Goal: Answer question/provide support: Answer question/provide support

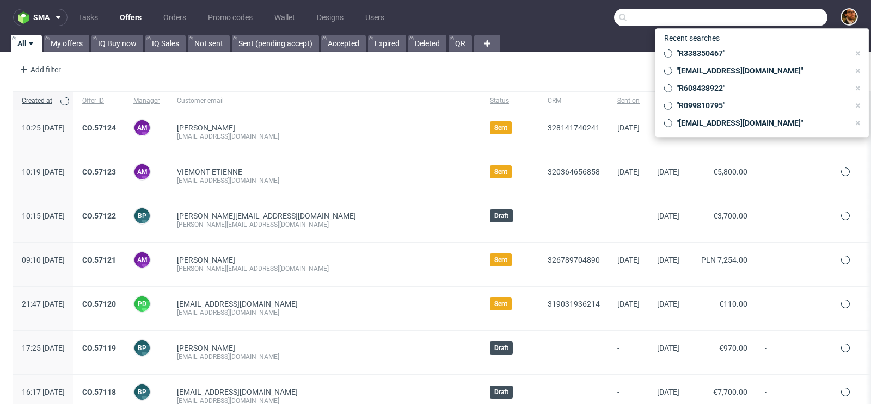
click at [764, 13] on input "text" at bounding box center [720, 17] width 213 height 17
paste input "[EMAIL_ADDRESS][PERSON_NAME][DOMAIN_NAME]"
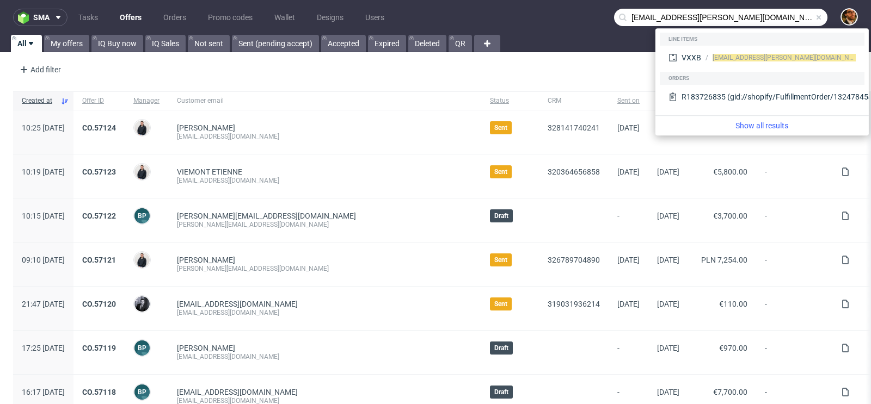
type input "[EMAIL_ADDRESS][PERSON_NAME][DOMAIN_NAME]"
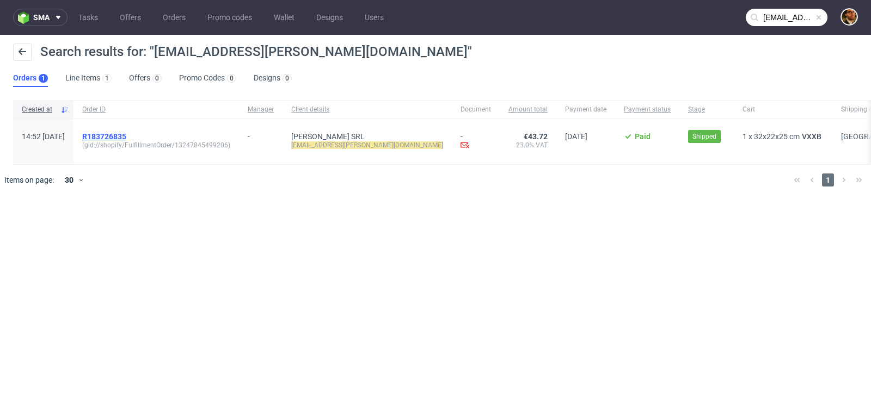
click at [126, 137] on span "R183726835" at bounding box center [104, 136] width 44 height 9
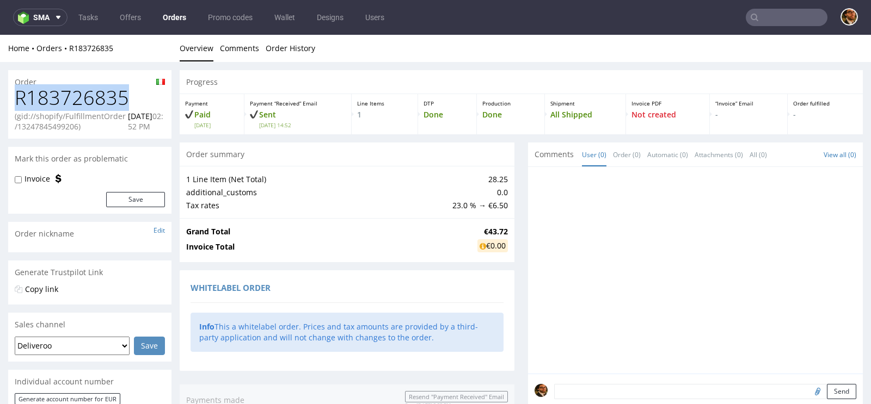
drag, startPoint x: 126, startPoint y: 96, endPoint x: 20, endPoint y: 96, distance: 106.2
click at [20, 96] on h1 "R183726835" at bounding box center [90, 98] width 150 height 22
copy h1 "R183726835"
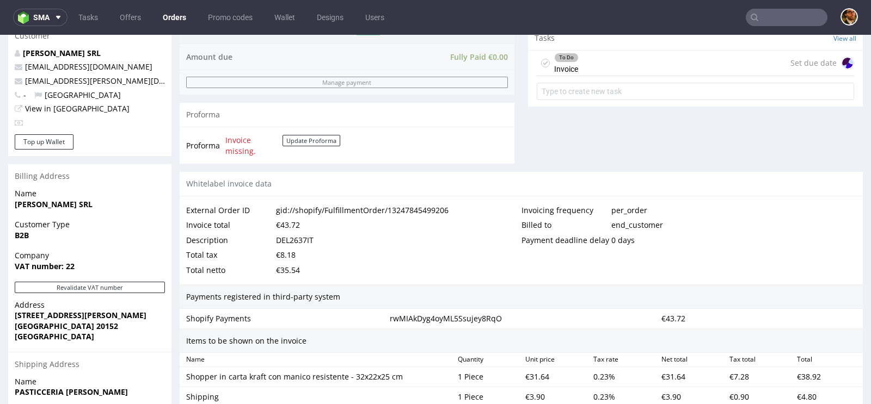
scroll to position [393, 0]
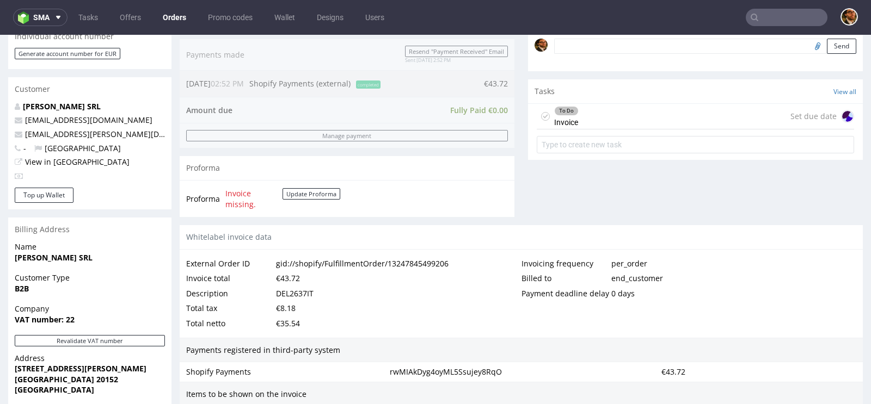
click at [121, 234] on div "Billing Address" at bounding box center [89, 230] width 163 height 24
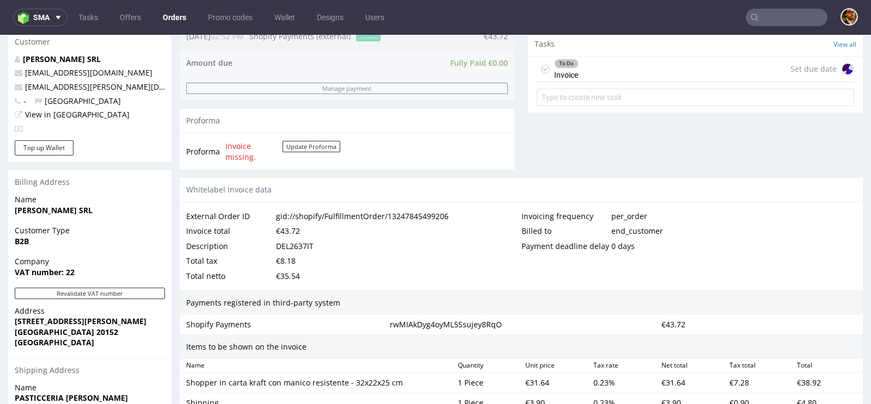
scroll to position [494, 0]
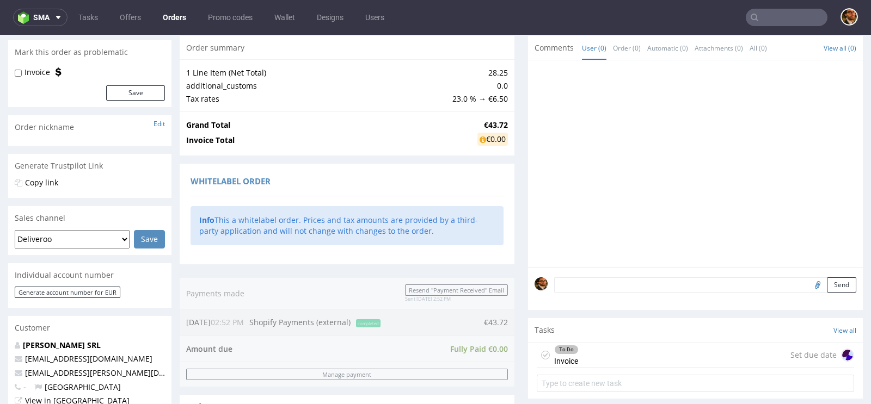
scroll to position [254, 0]
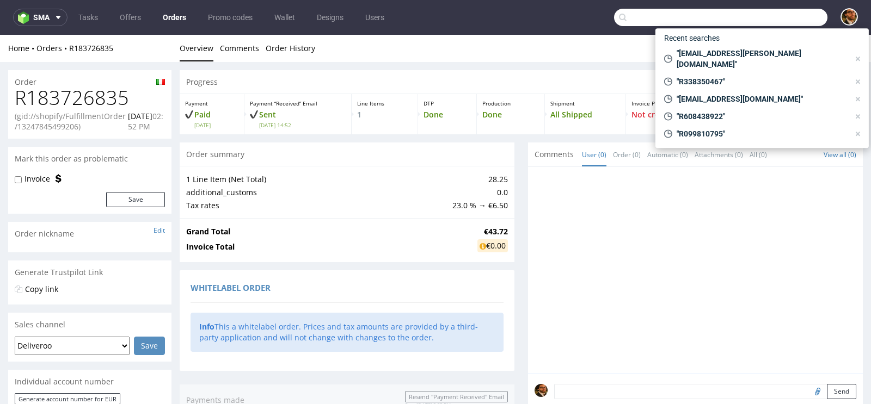
click at [758, 13] on input "text" at bounding box center [720, 17] width 213 height 17
paste input "R338350467"
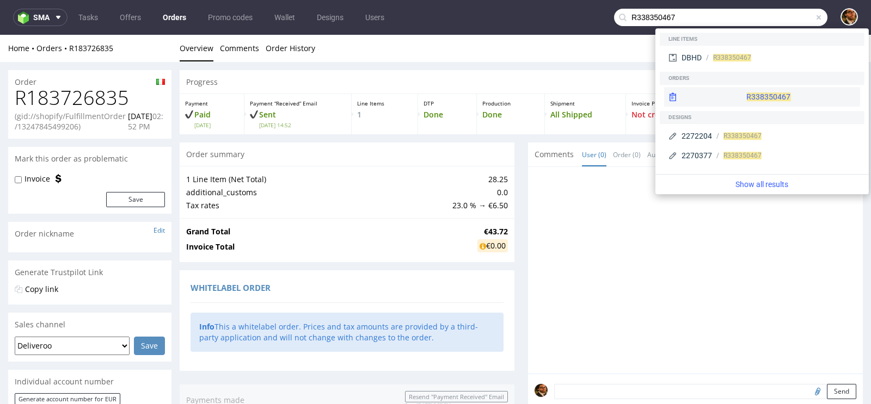
type input "R338350467"
click at [746, 97] on div "R338350467" at bounding box center [762, 97] width 196 height 20
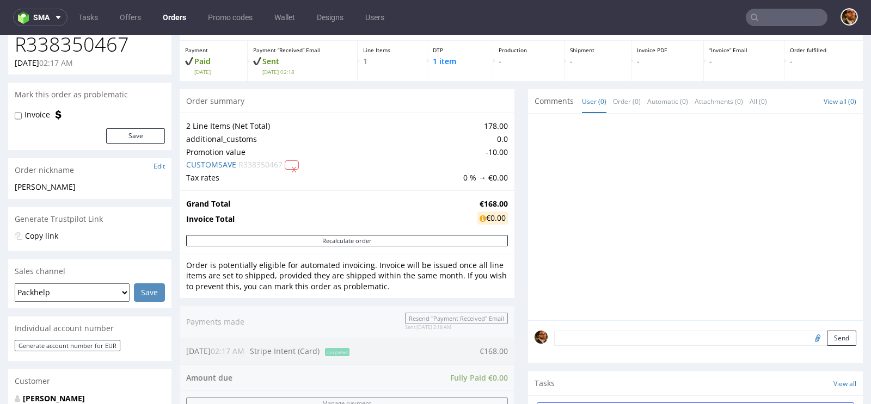
scroll to position [201, 0]
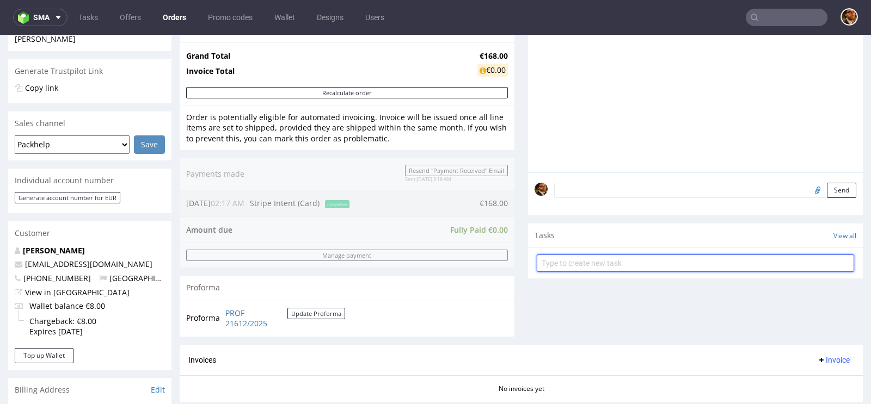
click at [567, 255] on input "text" at bounding box center [695, 263] width 317 height 17
type input "Refund"
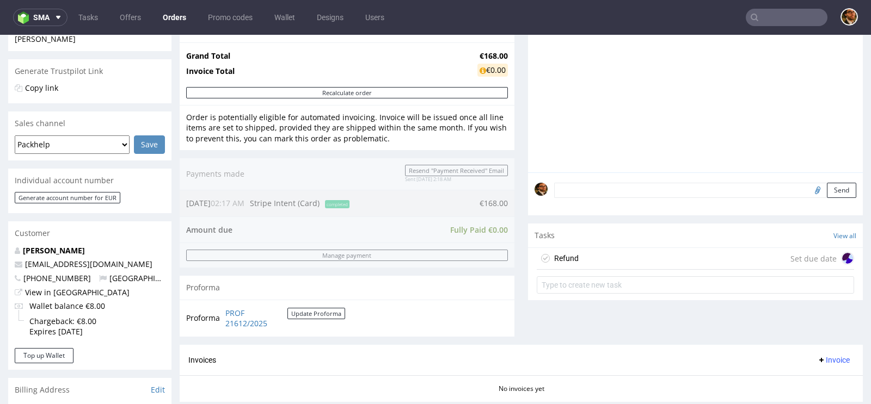
click at [612, 251] on div "Refund Set due date" at bounding box center [695, 259] width 317 height 22
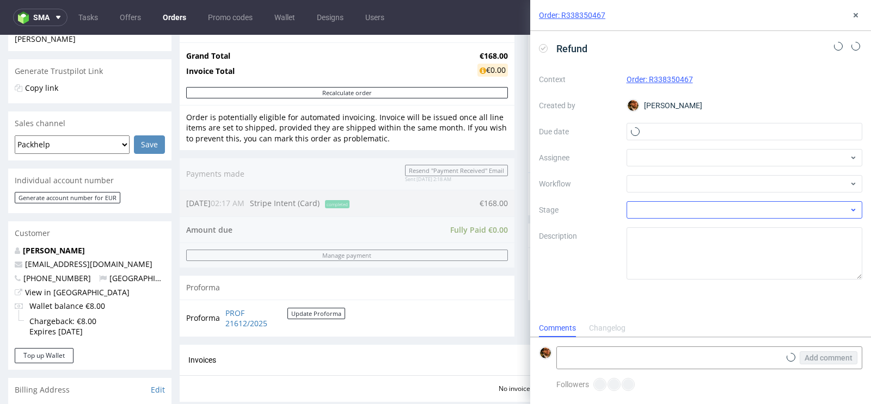
scroll to position [9, 0]
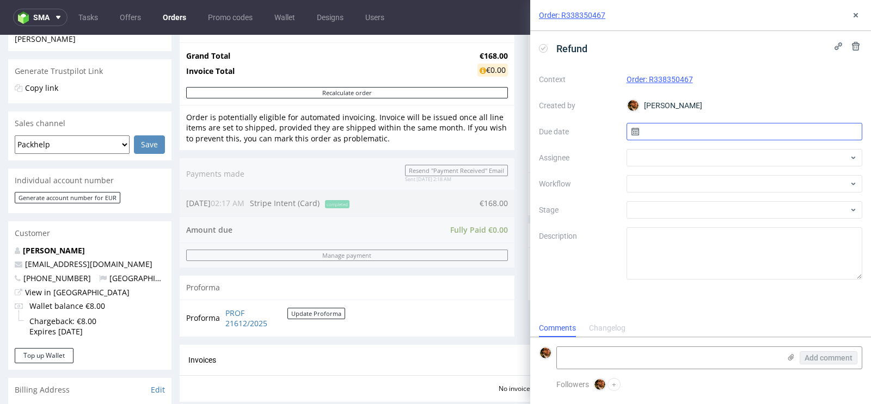
click at [685, 139] on input "text" at bounding box center [745, 131] width 236 height 17
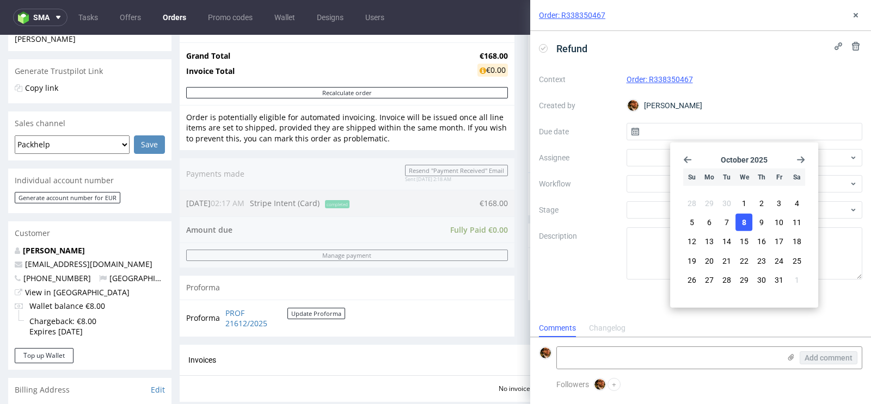
click at [744, 218] on span "8" at bounding box center [744, 222] width 4 height 11
type input "08/10/2025"
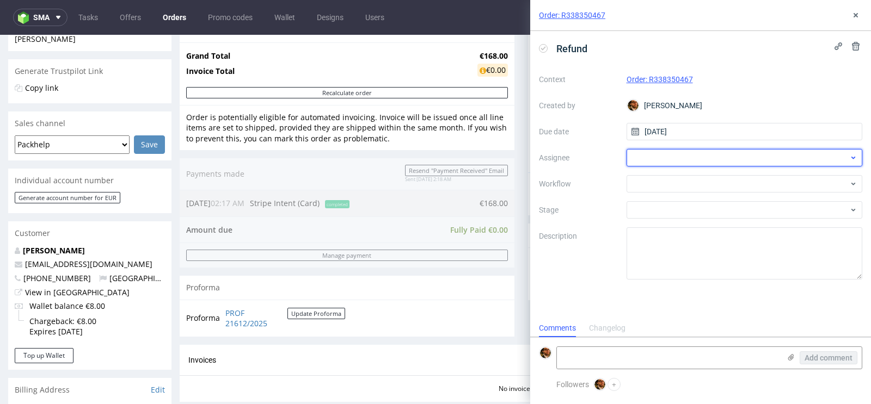
click at [695, 158] on div at bounding box center [745, 157] width 236 height 17
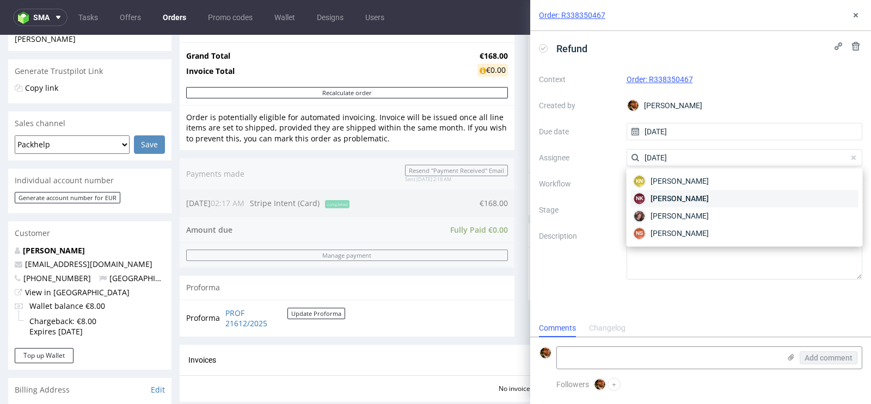
type input "natal"
click at [703, 194] on span "Natalia Kaczorowska" at bounding box center [680, 198] width 58 height 11
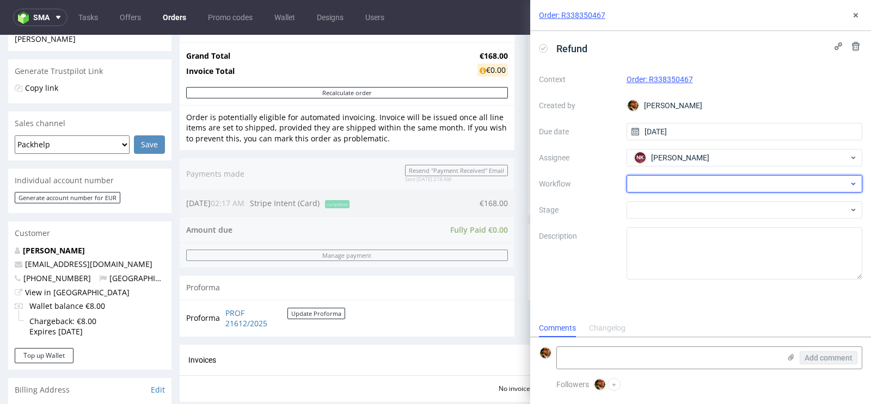
click at [685, 187] on div at bounding box center [745, 183] width 236 height 17
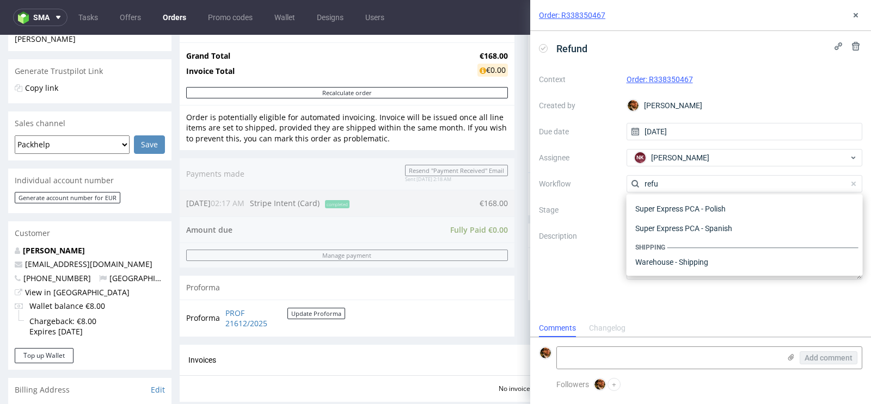
scroll to position [58, 0]
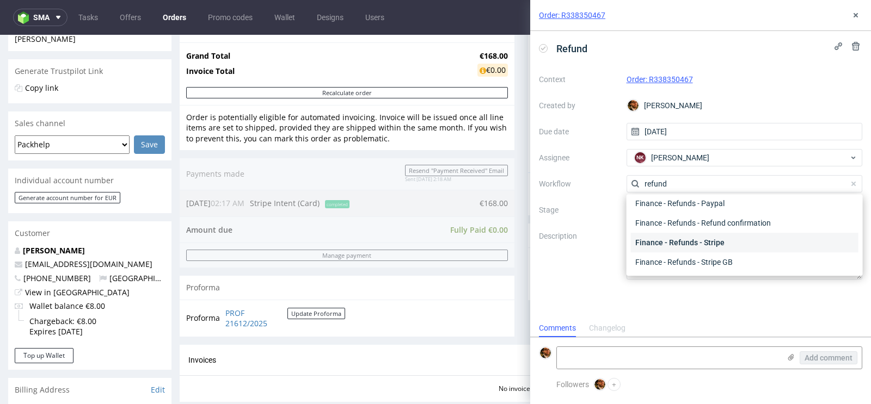
type input "refund"
click at [700, 238] on div "Finance - Refunds - Stripe" at bounding box center [745, 243] width 228 height 20
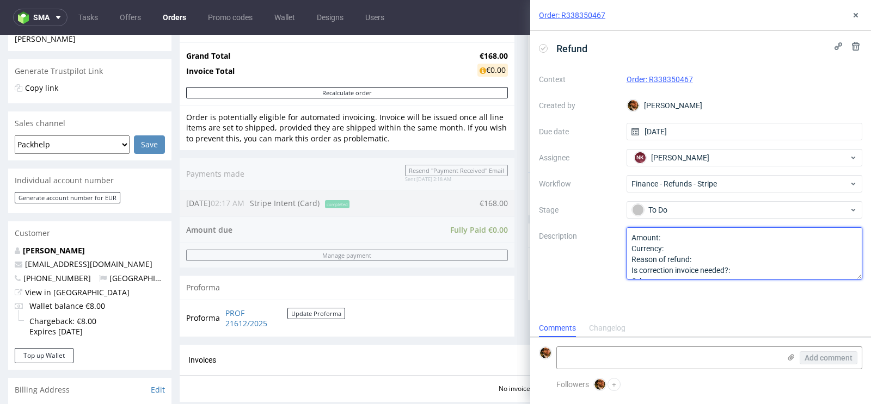
click at [684, 240] on textarea "Amount: Currency: Reason of refund: Is correction invoice needed?: Other:" at bounding box center [745, 254] width 236 height 52
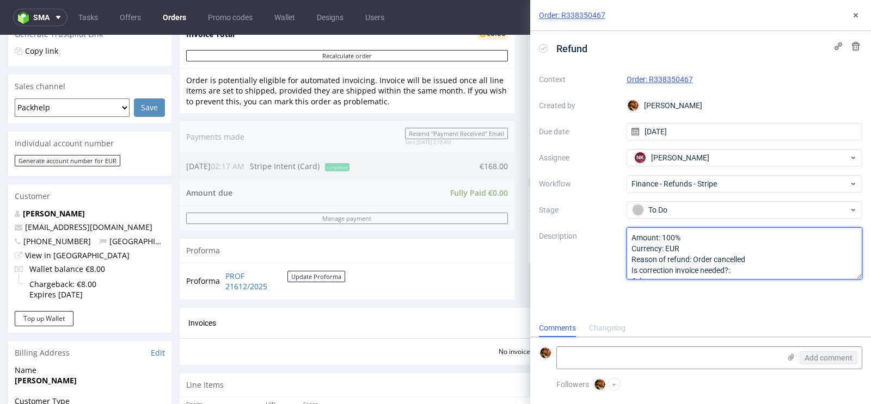
scroll to position [11, 0]
click at [749, 267] on textarea "Amount: Currency: Reason of refund: Is correction invoice needed?: Other:" at bounding box center [745, 254] width 236 height 52
type textarea "Amount: 100% Currency: EUR Reason of refund: Order cancelled Is correction invo…"
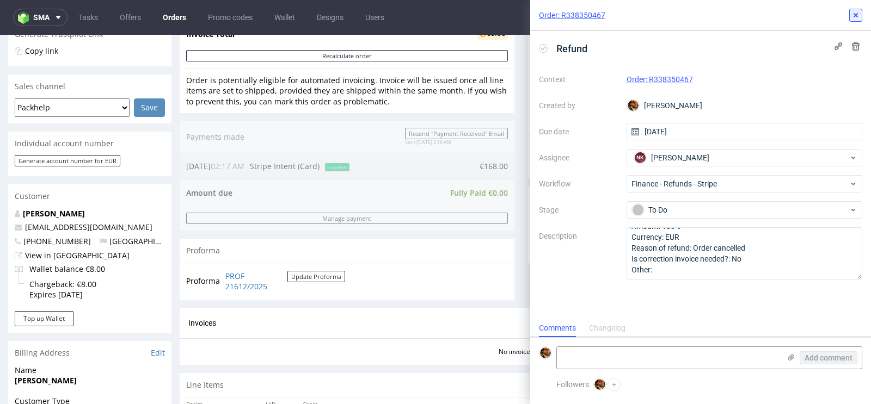
click at [856, 14] on use at bounding box center [856, 15] width 4 height 4
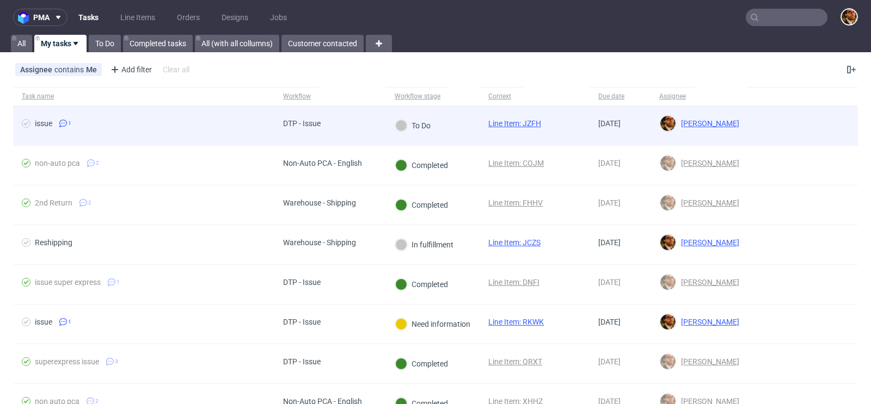
click at [771, 130] on div at bounding box center [803, 125] width 110 height 39
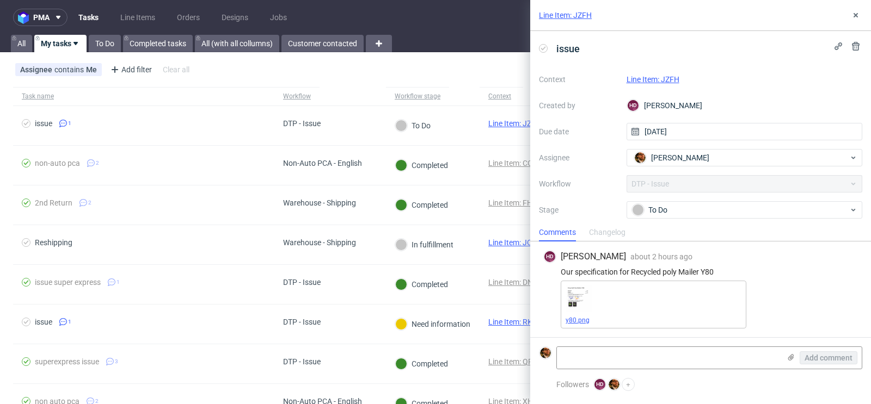
click at [578, 321] on link "y80.png" at bounding box center [578, 321] width 24 height 8
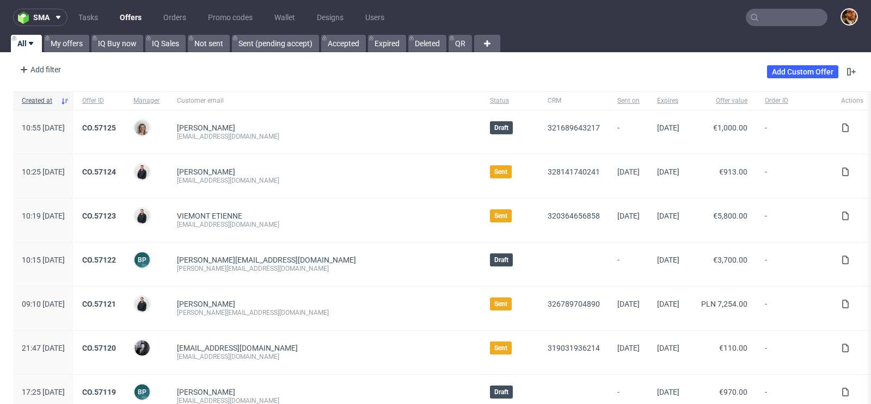
click at [778, 19] on input "text" at bounding box center [787, 17] width 82 height 17
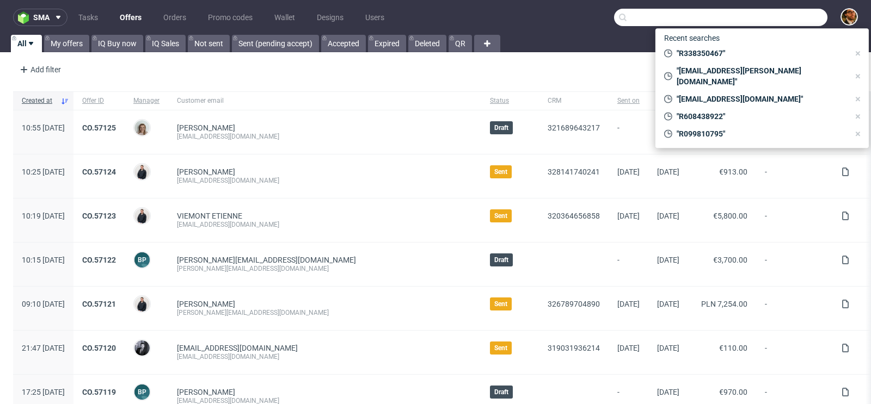
paste input "R183726835"
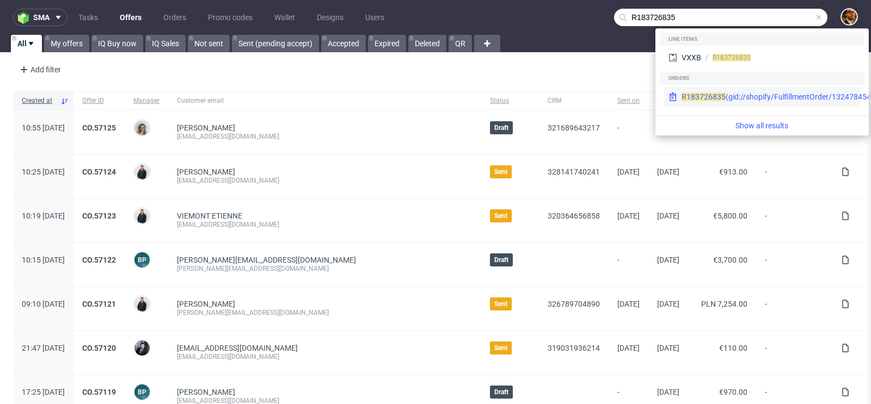
type input "R183726835"
click at [748, 93] on div "R183726835 (gid://shopify/FulfillmentOrder/13247845499206)" at bounding box center [789, 96] width 214 height 11
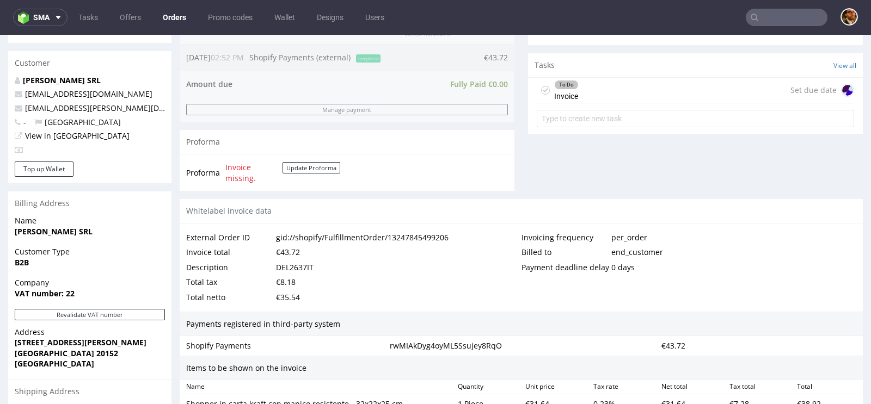
scroll to position [575, 0]
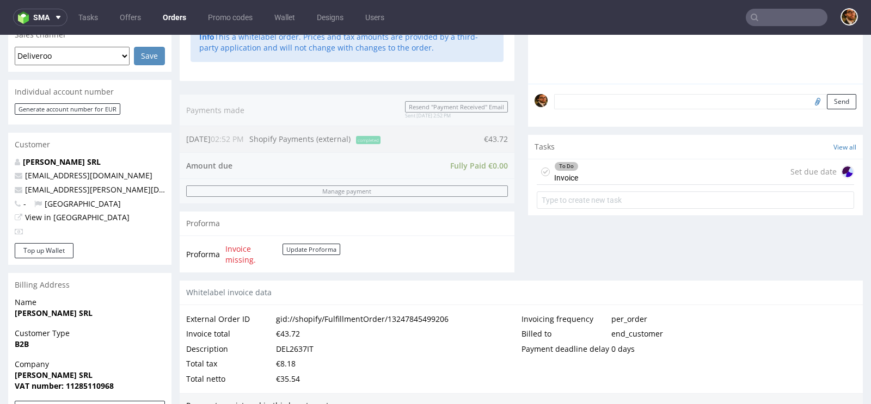
scroll to position [390, 0]
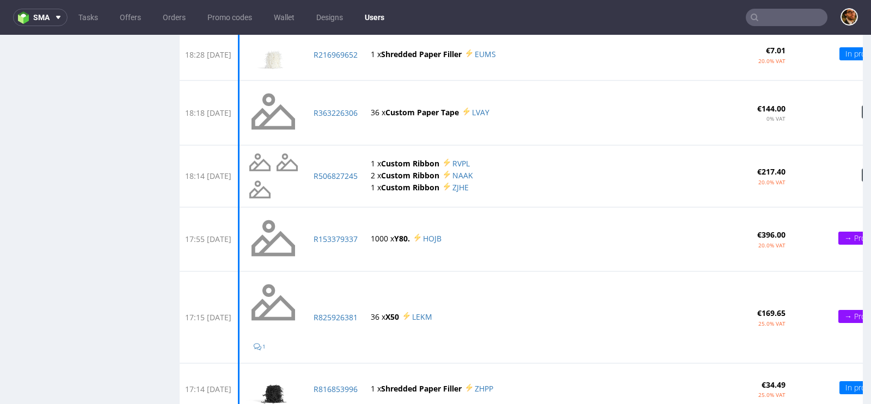
scroll to position [915, 0]
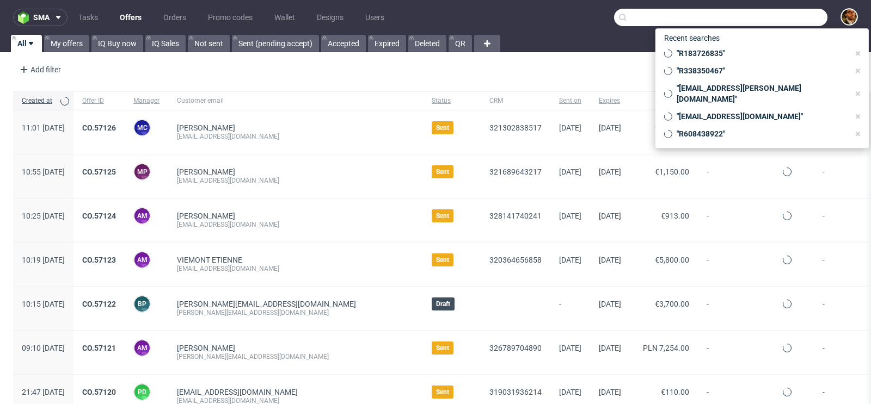
click at [774, 22] on input "text" at bounding box center [720, 17] width 213 height 17
paste input "[EMAIL_ADDRESS][DOMAIN_NAME]"
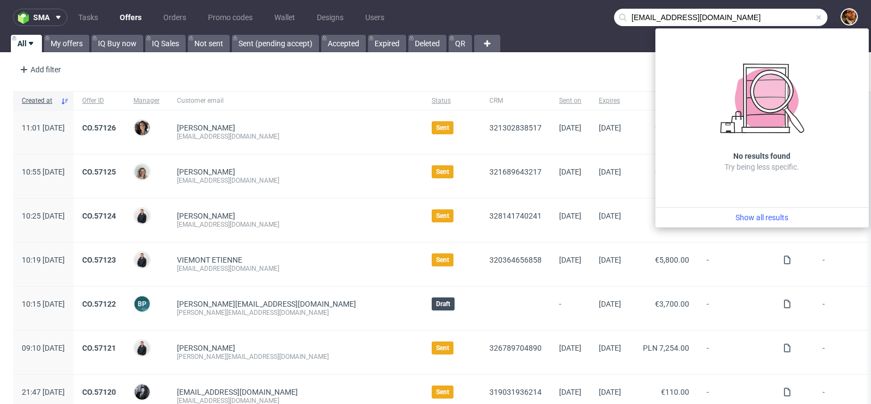
type input "[EMAIL_ADDRESS][DOMAIN_NAME]"
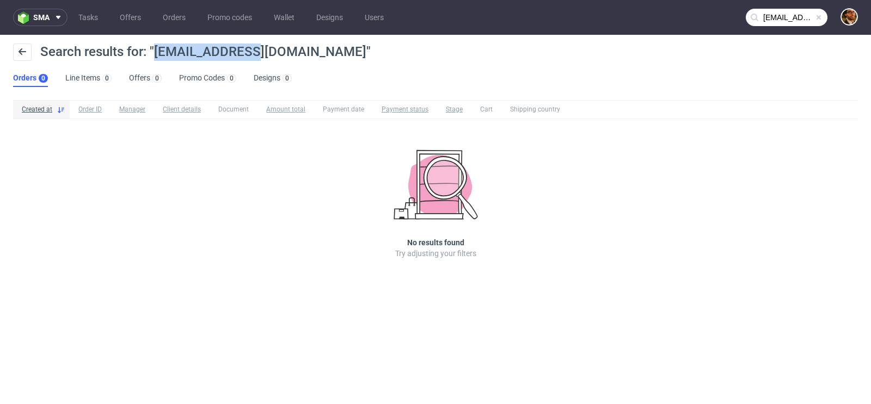
drag, startPoint x: 156, startPoint y: 53, endPoint x: 242, endPoint y: 55, distance: 86.0
click at [242, 55] on span "Search results for: "[EMAIL_ADDRESS][DOMAIN_NAME]"" at bounding box center [205, 51] width 330 height 15
drag, startPoint x: 312, startPoint y: 53, endPoint x: 157, endPoint y: 57, distance: 155.7
click at [157, 57] on span "Search results for: "[EMAIL_ADDRESS][DOMAIN_NAME]"" at bounding box center [205, 51] width 330 height 15
click at [204, 49] on span "Search results for: "[EMAIL_ADDRESS][DOMAIN_NAME]"" at bounding box center [205, 51] width 330 height 15
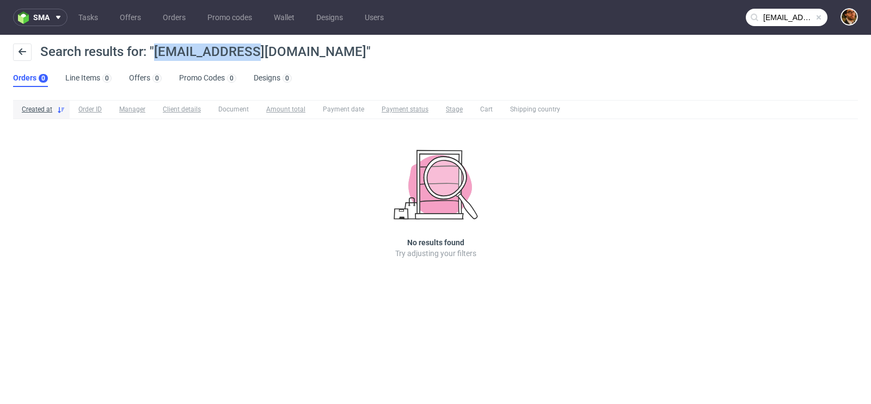
drag, startPoint x: 243, startPoint y: 50, endPoint x: 154, endPoint y: 54, distance: 89.9
click at [154, 54] on span "Search results for: "[EMAIL_ADDRESS][DOMAIN_NAME]"" at bounding box center [205, 51] width 330 height 15
